Goal: Navigation & Orientation: Find specific page/section

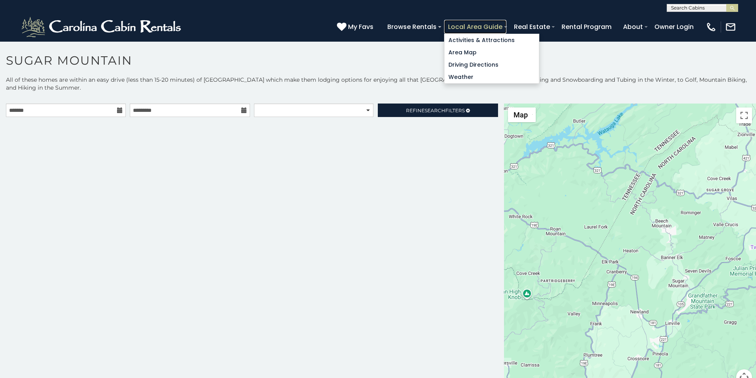
click at [506, 23] on link "Local Area Guide" at bounding box center [475, 27] width 62 height 14
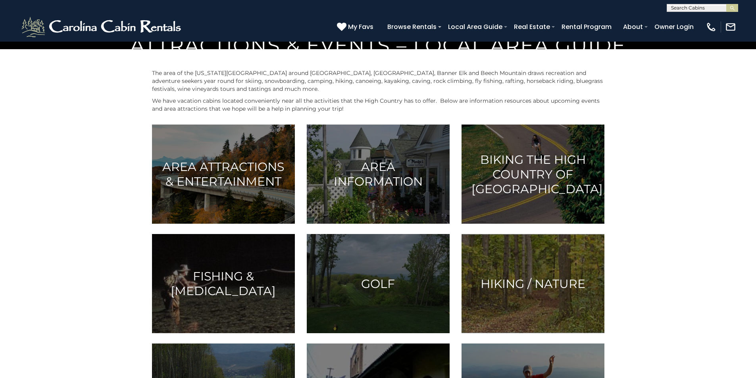
scroll to position [83, 0]
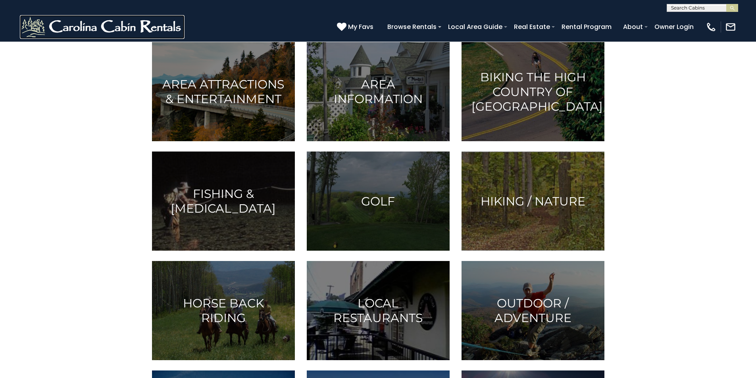
click at [29, 26] on img at bounding box center [102, 27] width 165 height 24
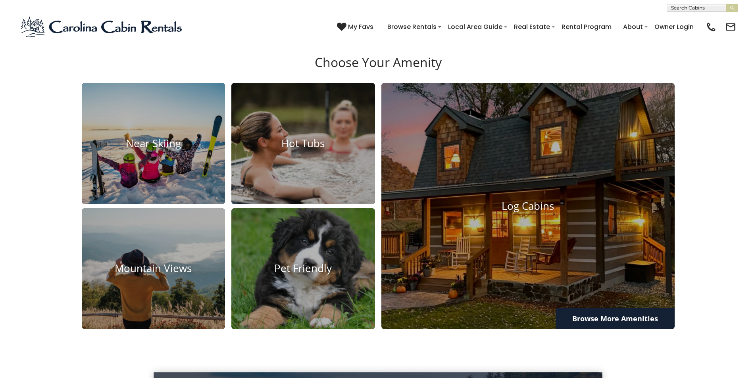
scroll to position [764, 0]
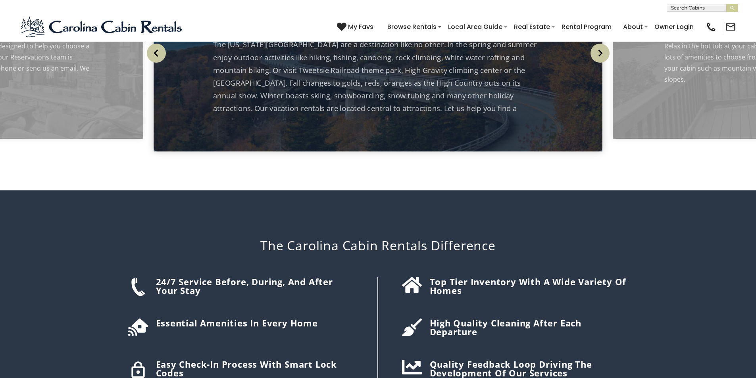
scroll to position [1095, 0]
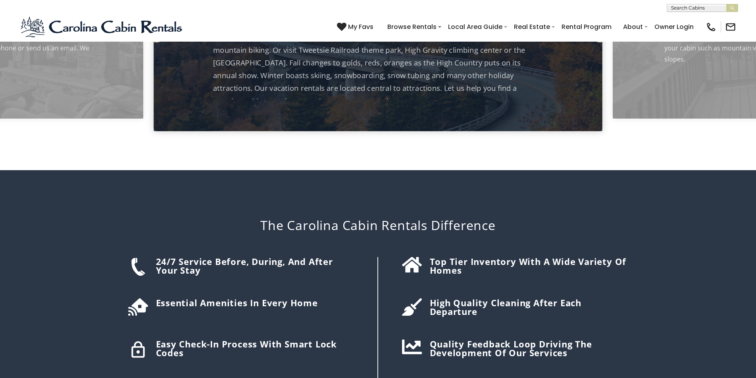
click at [218, 170] on div "The Carolina Cabin Rentals Difference 24/7 Service before, during, and after yo…" at bounding box center [378, 295] width 520 height 250
click at [388, 170] on div "The Carolina Cabin Rentals Difference 24/7 Service before, during, and after yo…" at bounding box center [378, 295] width 520 height 250
click at [732, 10] on img "submit" at bounding box center [732, 8] width 6 height 6
